Goal: Entertainment & Leisure: Consume media (video, audio)

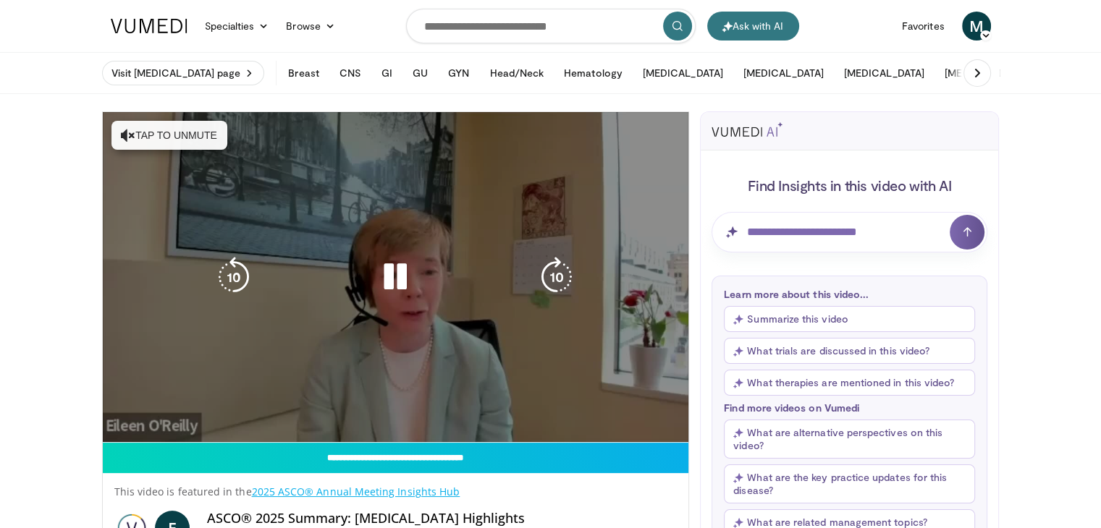
click at [409, 309] on div "10 seconds Tap to unmute" at bounding box center [396, 277] width 586 height 330
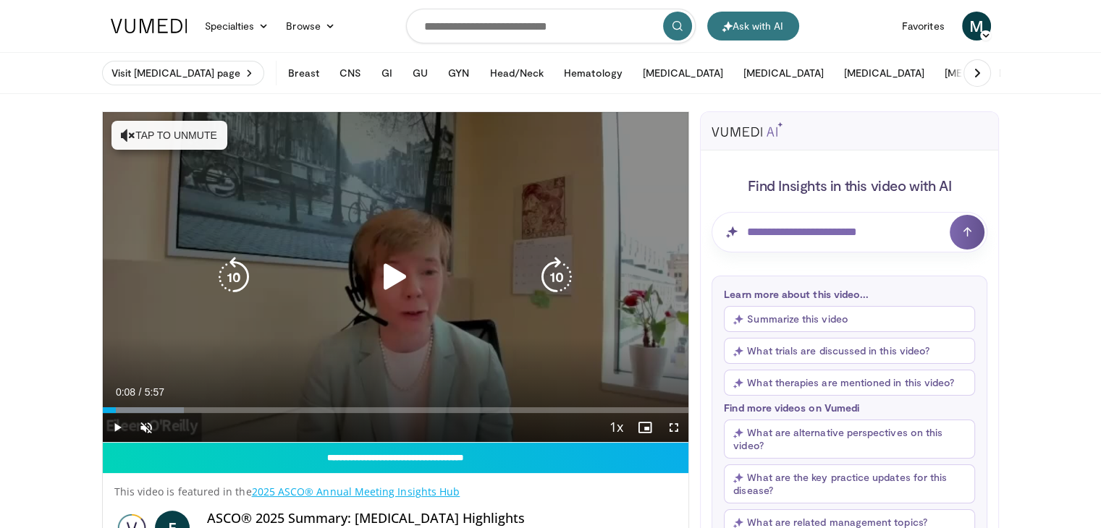
click at [154, 136] on div "10 seconds Tap to unmute" at bounding box center [396, 277] width 586 height 330
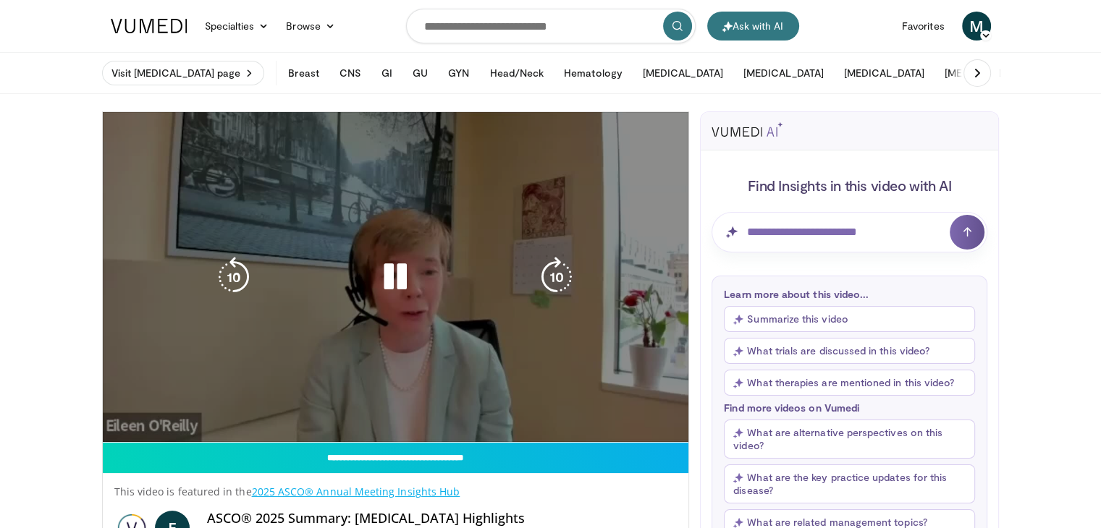
click at [495, 425] on div "10 seconds Tap to unmute" at bounding box center [396, 277] width 586 height 330
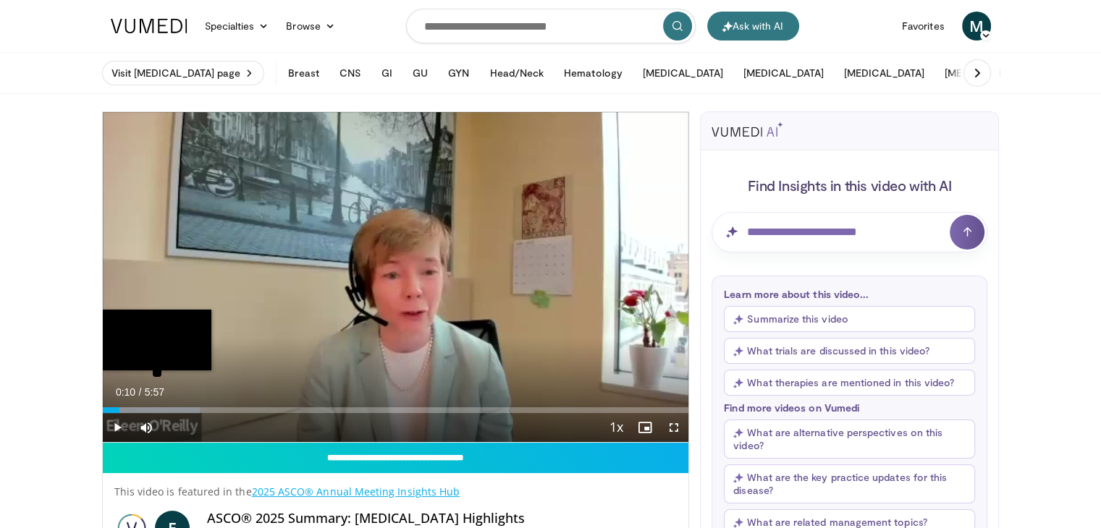
click at [423, 410] on div "Loaded : 16.64% 0:10" at bounding box center [396, 410] width 586 height 6
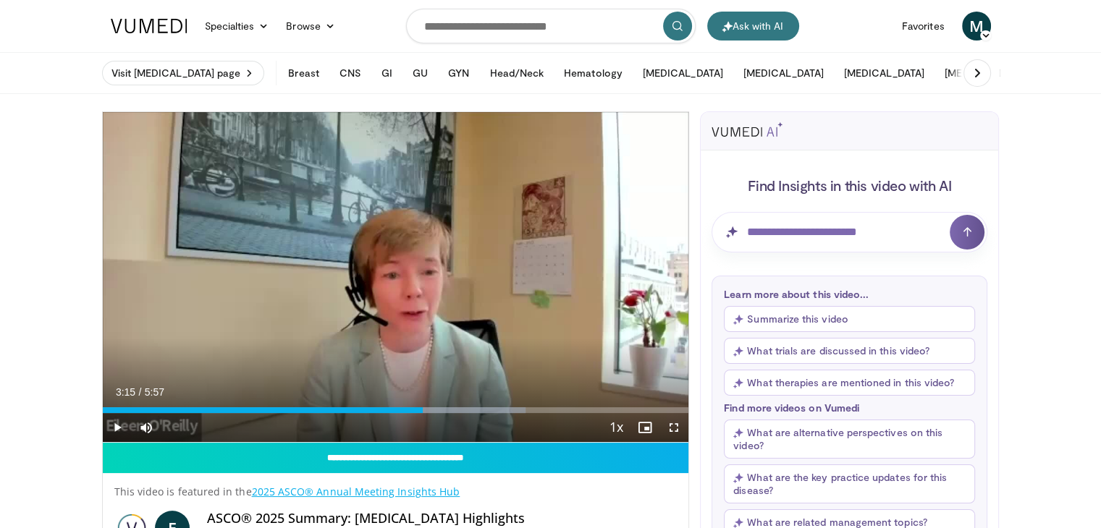
click at [393, 346] on div "10 seconds Tap to unmute" at bounding box center [396, 277] width 586 height 330
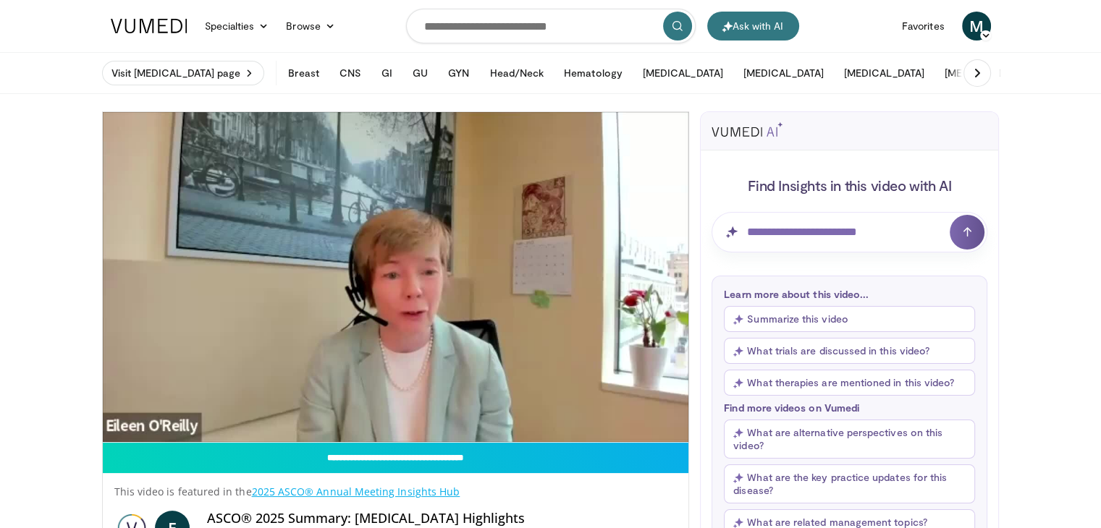
click at [301, 333] on div "10 seconds Tap to unmute" at bounding box center [396, 277] width 586 height 330
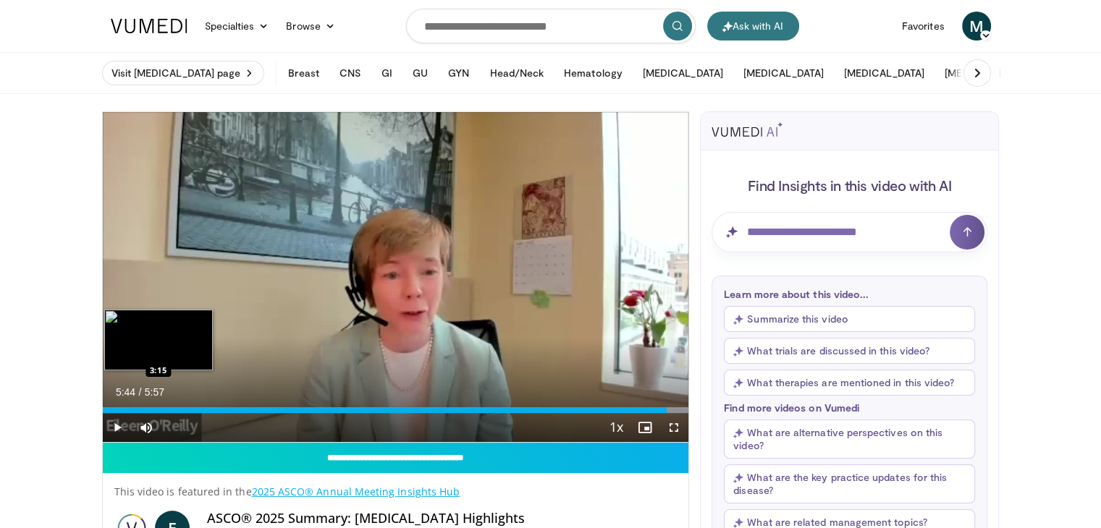
click at [253, 407] on div "5:44" at bounding box center [385, 410] width 565 height 6
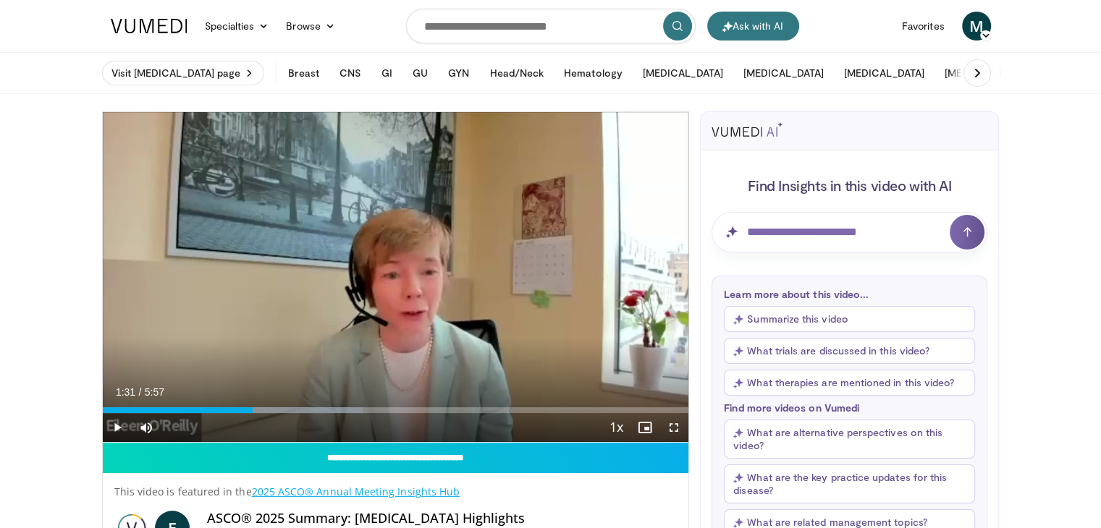
click at [344, 363] on div "10 seconds Tap to unmute" at bounding box center [396, 277] width 586 height 330
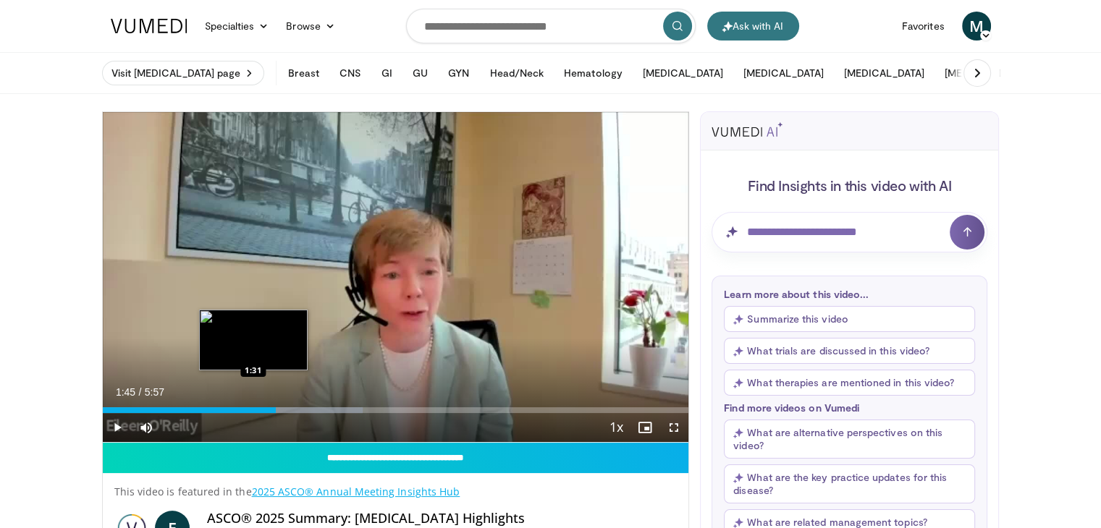
click at [275, 407] on div "1:45" at bounding box center [190, 410] width 174 height 6
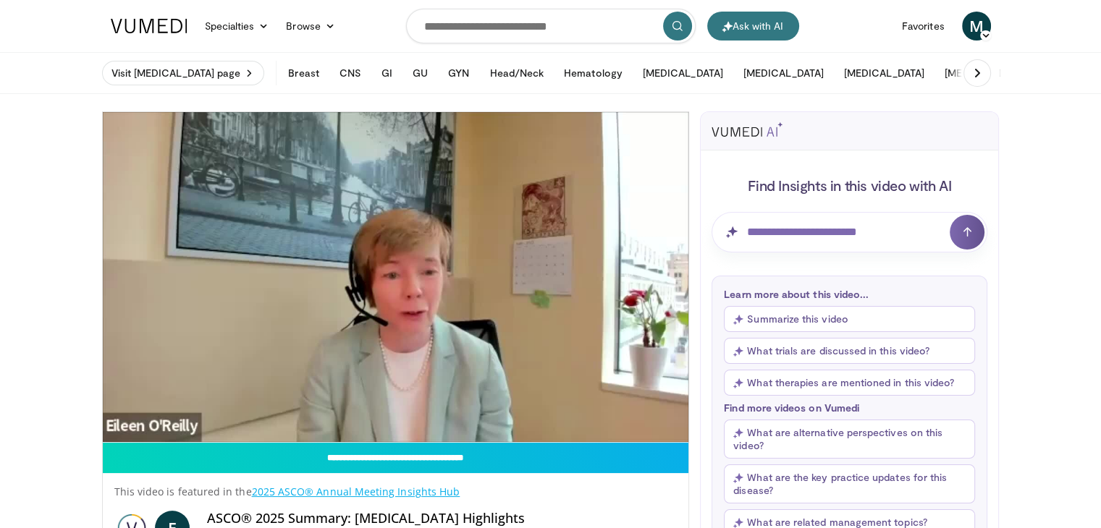
click at [517, 363] on div "10 seconds Tap to unmute" at bounding box center [396, 277] width 586 height 330
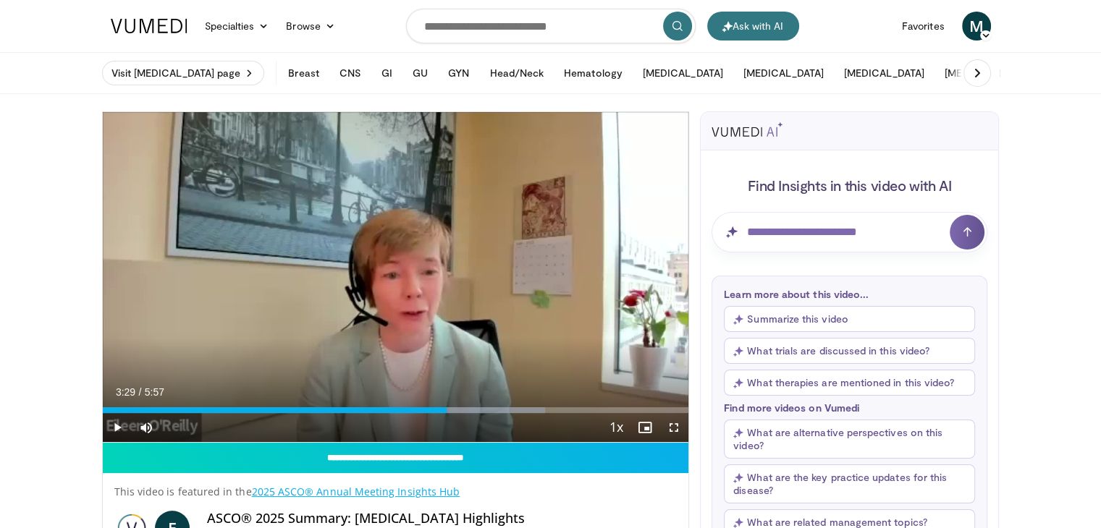
click at [485, 414] on div "Current Time 3:29 / Duration 5:57 Play Skip Backward Skip Forward Mute Loaded :…" at bounding box center [396, 427] width 586 height 29
click at [400, 331] on div "10 seconds Tap to unmute" at bounding box center [396, 277] width 586 height 330
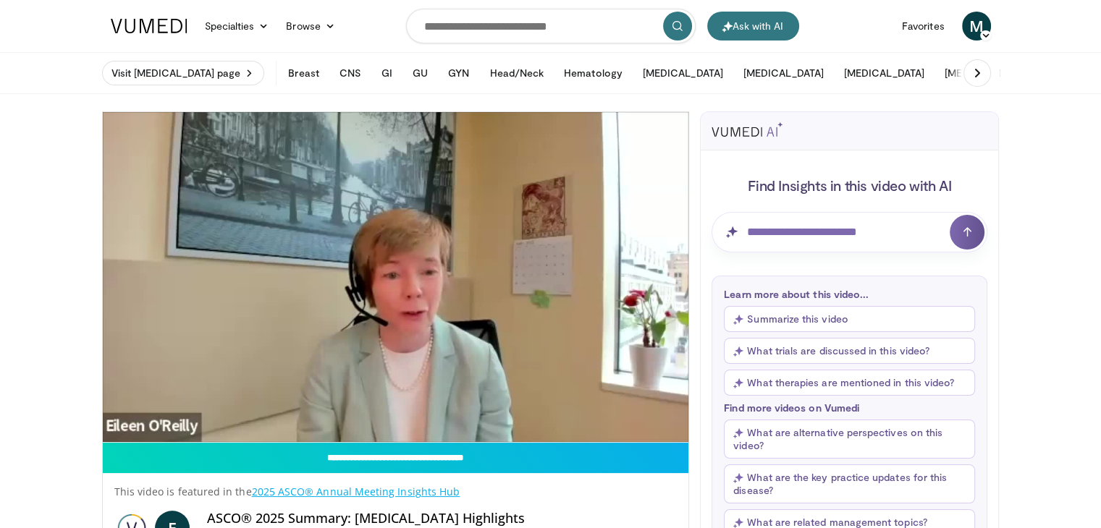
click at [444, 368] on div "10 seconds Tap to unmute" at bounding box center [396, 277] width 586 height 330
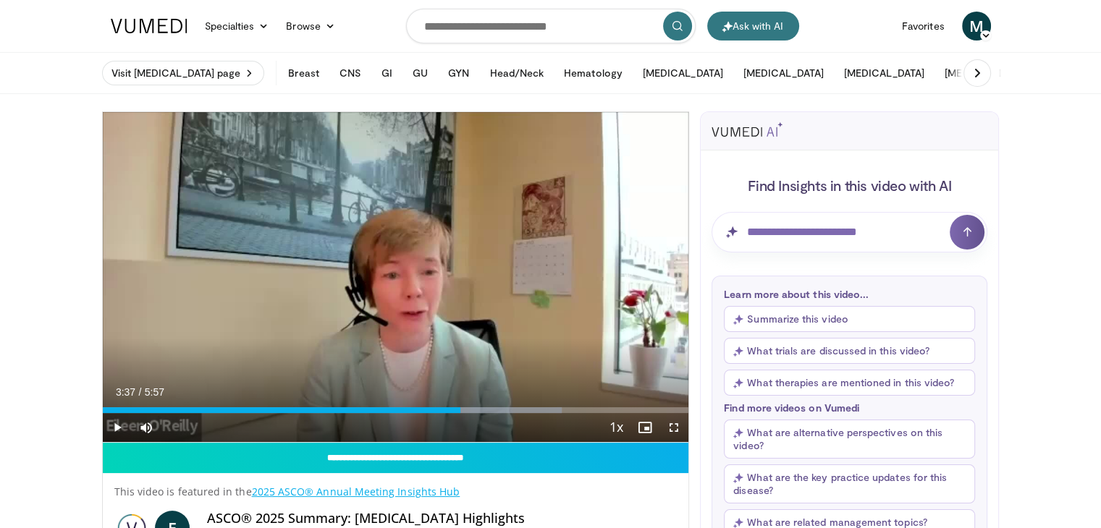
click at [172, 415] on div "Current Time 3:37 / Duration 5:57 Play Skip Backward Skip Forward Mute Loaded :…" at bounding box center [396, 427] width 586 height 29
click at [243, 412] on div "3:37" at bounding box center [282, 410] width 358 height 6
